Goal: Check status: Check status

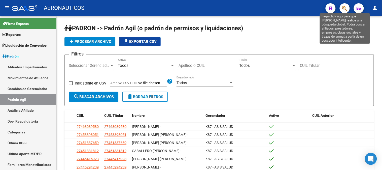
click at [345, 8] on icon "button" at bounding box center [344, 9] width 5 height 6
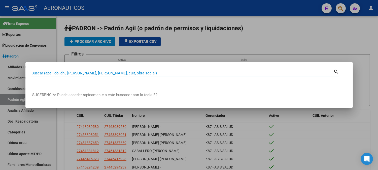
paste input "43194298"
type input "43194298"
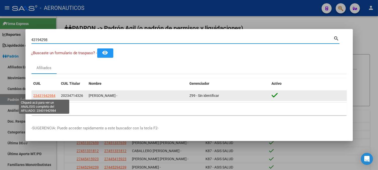
click at [45, 94] on span "23431942984" at bounding box center [44, 95] width 22 height 4
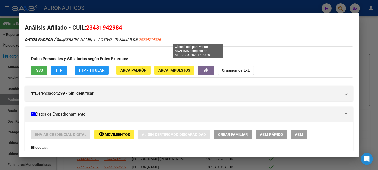
click at [160, 38] on span "20234714326" at bounding box center [149, 39] width 22 height 5
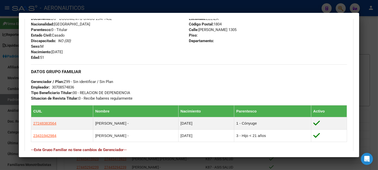
scroll to position [252, 0]
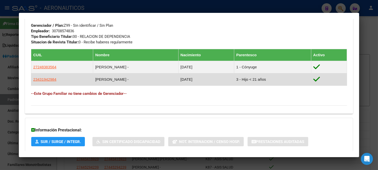
click at [43, 79] on span "23431942984" at bounding box center [44, 79] width 23 height 4
type textarea "23431942984"
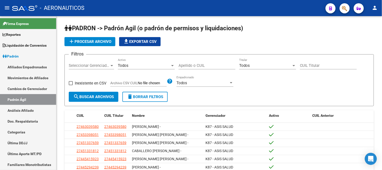
click at [341, 9] on button "button" at bounding box center [344, 8] width 10 height 10
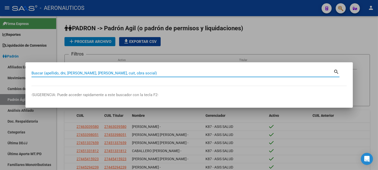
paste input "20268621769"
type input "20268621769"
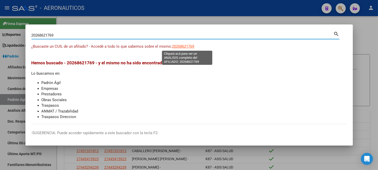
click at [188, 47] on span "20268621769" at bounding box center [183, 46] width 22 height 5
type textarea "20268621769"
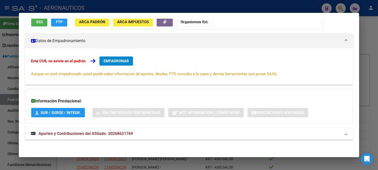
scroll to position [0, 0]
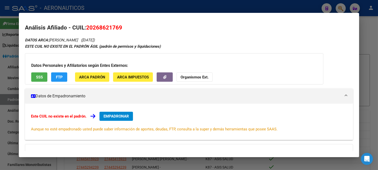
click at [37, 77] on span "SSS" at bounding box center [39, 77] width 7 height 5
